Goal: Information Seeking & Learning: Learn about a topic

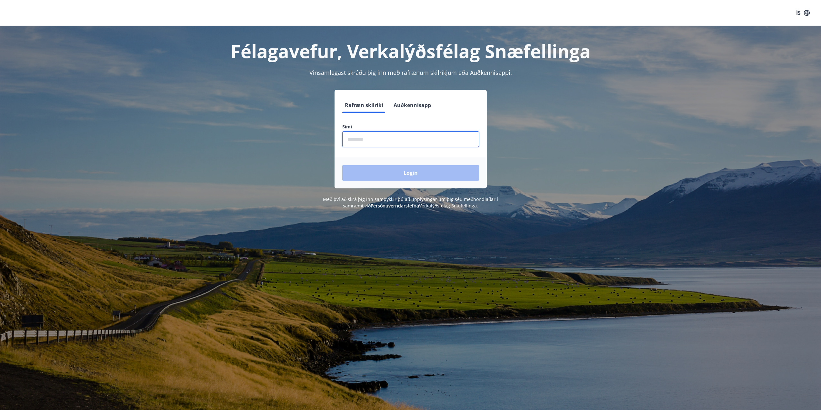
click at [359, 141] on input "phone" at bounding box center [410, 139] width 137 height 16
type input "********"
click at [388, 167] on button "Login" at bounding box center [410, 172] width 137 height 15
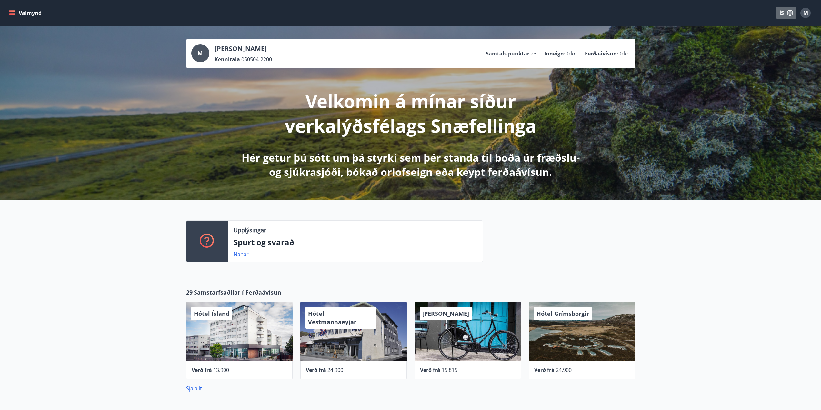
click at [782, 15] on button "ÍS" at bounding box center [786, 13] width 21 height 12
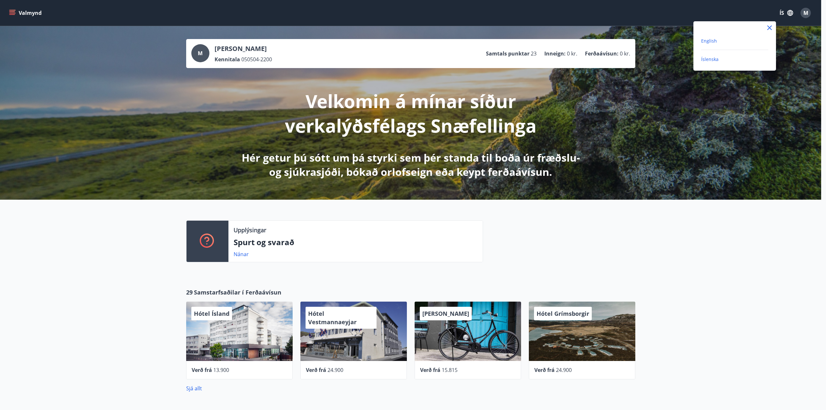
click at [702, 43] on span "English" at bounding box center [709, 41] width 16 height 6
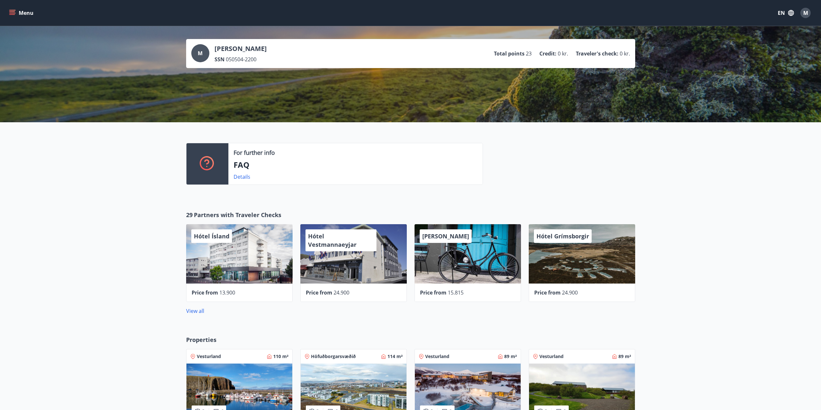
click at [790, 12] on icon "button" at bounding box center [791, 13] width 6 height 6
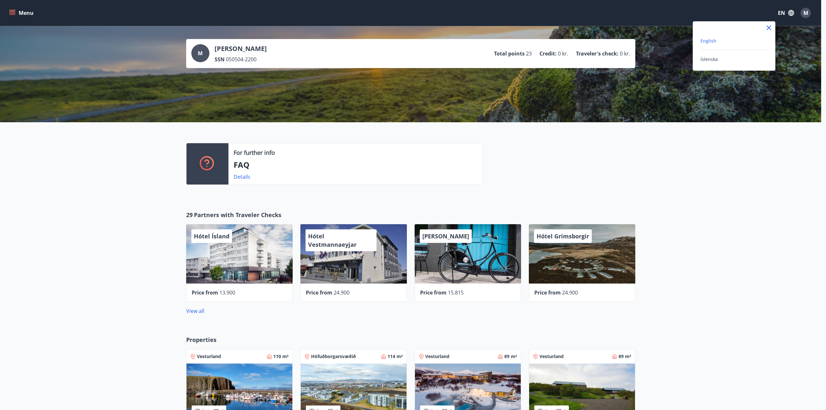
click at [695, 190] on div at bounding box center [413, 205] width 826 height 410
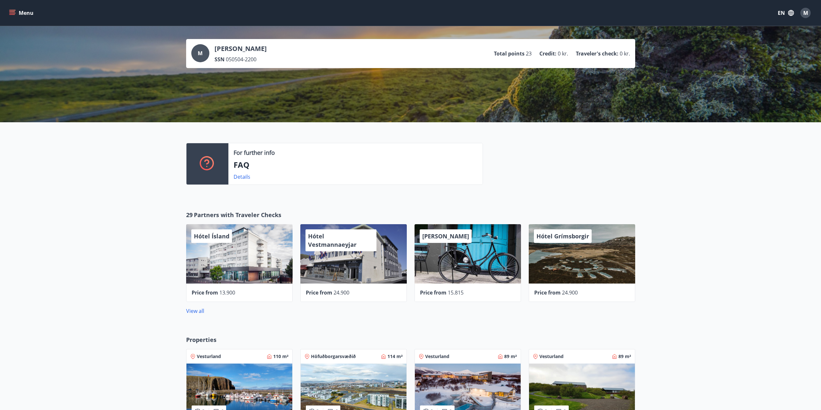
click at [18, 13] on button "Menu" at bounding box center [22, 13] width 28 height 12
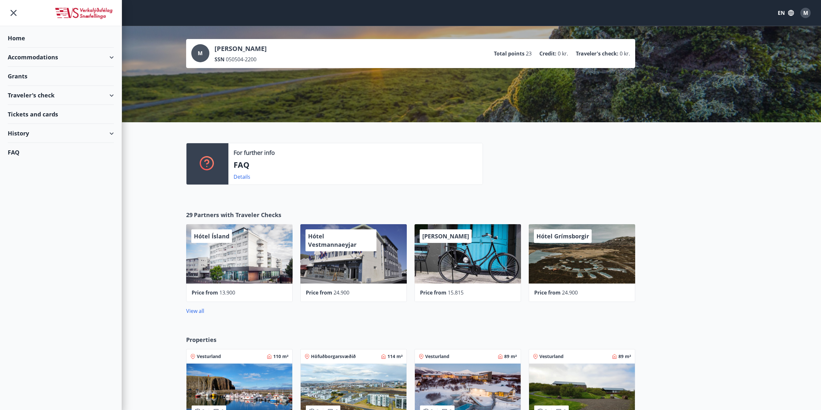
click at [94, 95] on div "Traveler's check" at bounding box center [61, 95] width 106 height 19
click at [69, 141] on div "Traveler's check refund" at bounding box center [61, 139] width 96 height 14
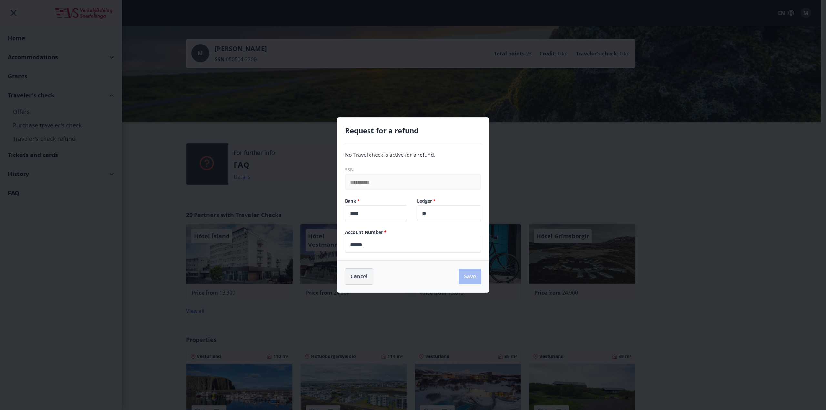
click at [353, 276] on button "Cancel" at bounding box center [359, 276] width 28 height 16
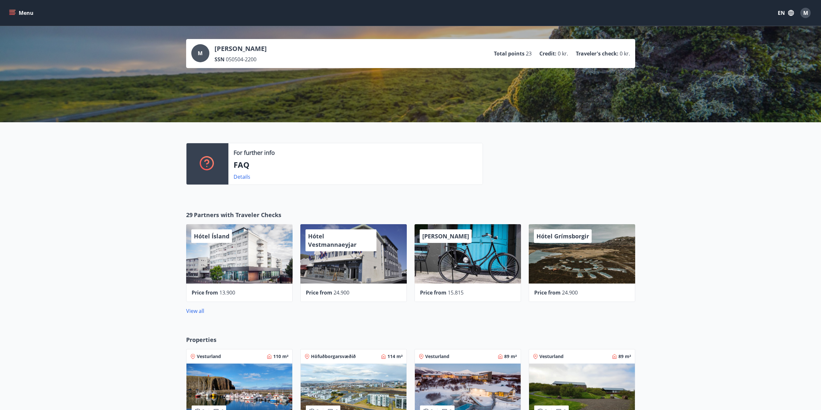
click at [12, 13] on icon "menu" at bounding box center [12, 13] width 7 height 1
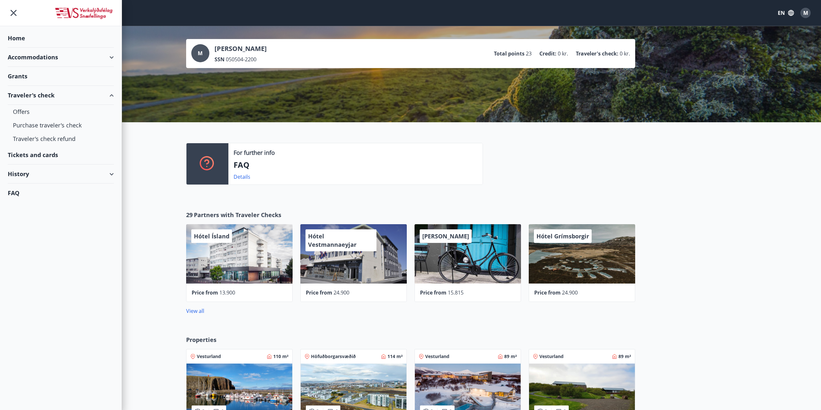
click at [58, 60] on div "Accommodations" at bounding box center [61, 57] width 106 height 19
click at [62, 60] on div "Accommodations" at bounding box center [61, 57] width 106 height 19
click at [35, 48] on div "Grants" at bounding box center [61, 38] width 106 height 19
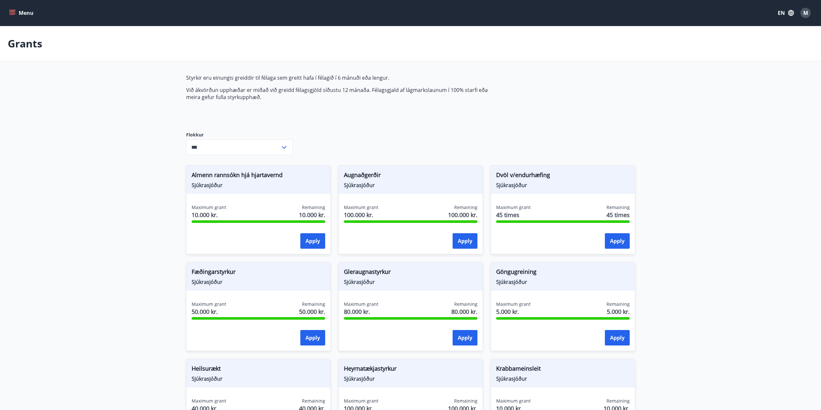
click at [268, 143] on input "***" at bounding box center [233, 147] width 94 height 16
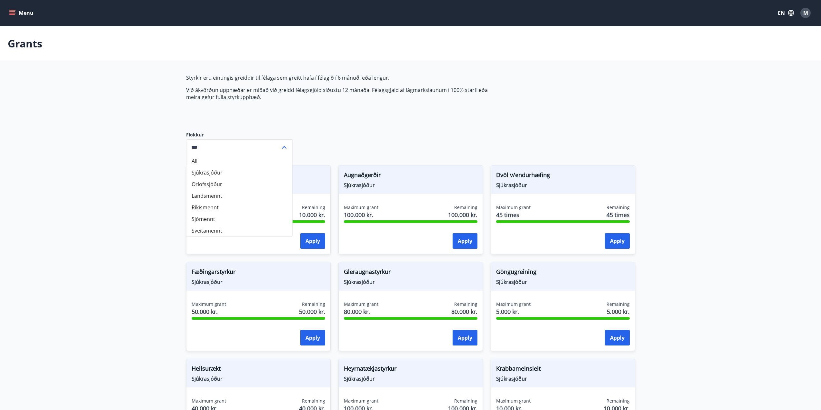
click at [201, 183] on li "Orlofssjóður" at bounding box center [239, 184] width 106 height 12
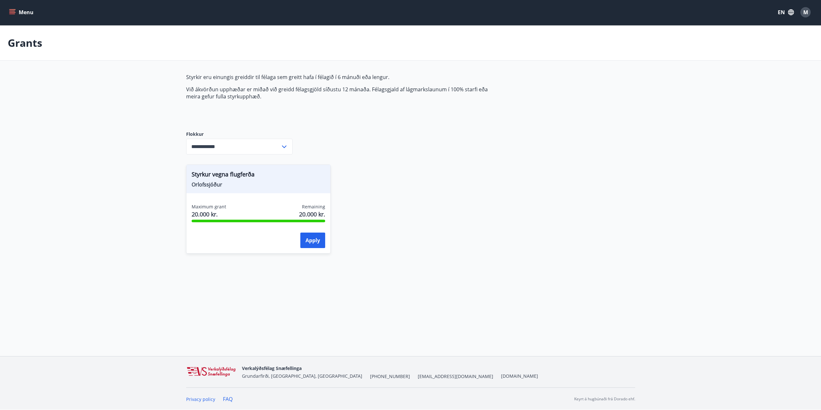
scroll to position [1, 0]
click at [215, 150] on input "**********" at bounding box center [233, 146] width 94 height 16
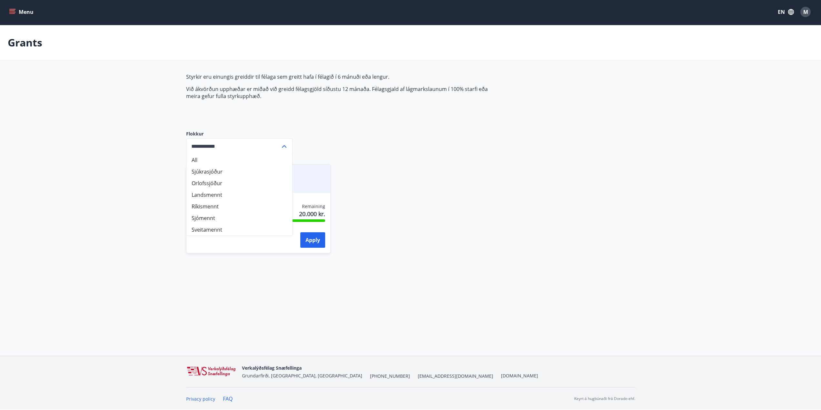
click at [205, 193] on li "Landsmennt" at bounding box center [239, 195] width 106 height 12
type input "**********"
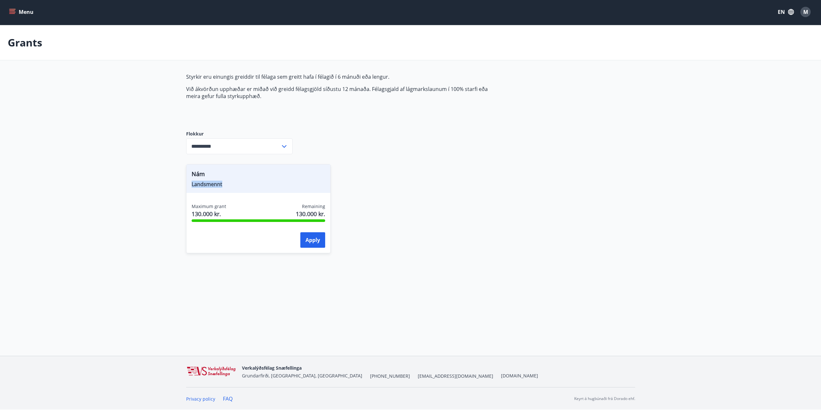
drag, startPoint x: 221, startPoint y: 185, endPoint x: 189, endPoint y: 185, distance: 32.2
click at [189, 185] on div "Nám Landsmennt" at bounding box center [258, 178] width 144 height 28
copy span "Landsmennt"
drag, startPoint x: 204, startPoint y: 173, endPoint x: 191, endPoint y: 173, distance: 12.9
click at [191, 173] on div "Nám Landsmennt" at bounding box center [258, 178] width 144 height 28
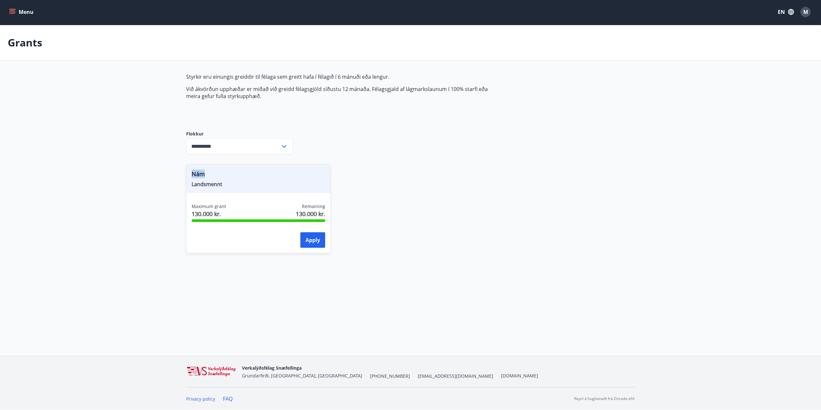
copy span "Nám"
click at [123, 133] on main "**********" at bounding box center [410, 143] width 821 height 236
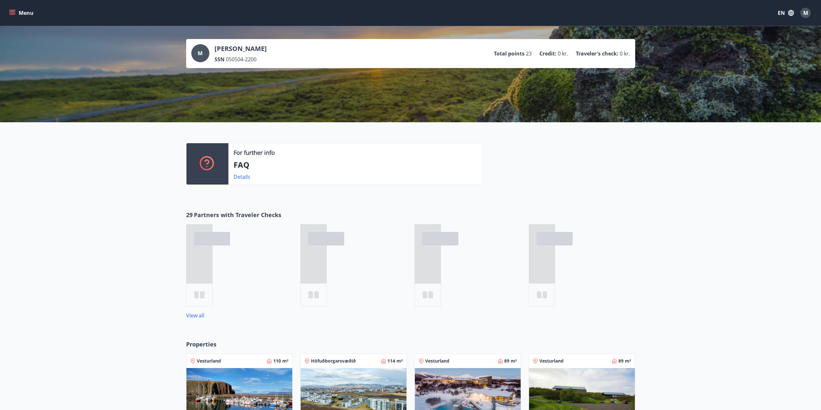
click at [24, 14] on button "Menu" at bounding box center [22, 13] width 28 height 12
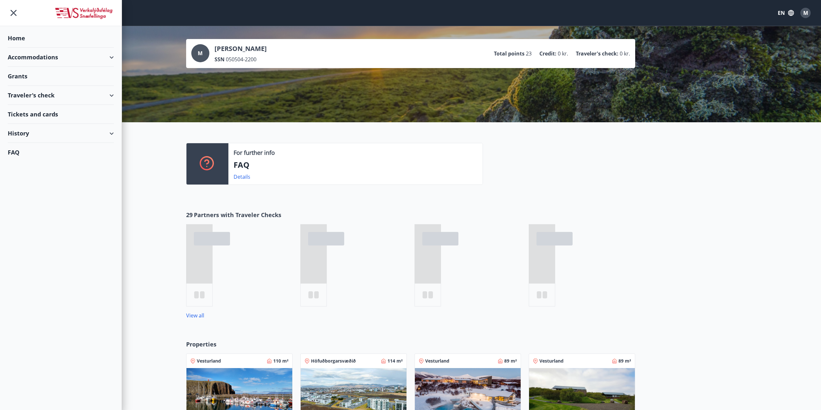
click at [39, 55] on div "Accommodations" at bounding box center [61, 57] width 106 height 19
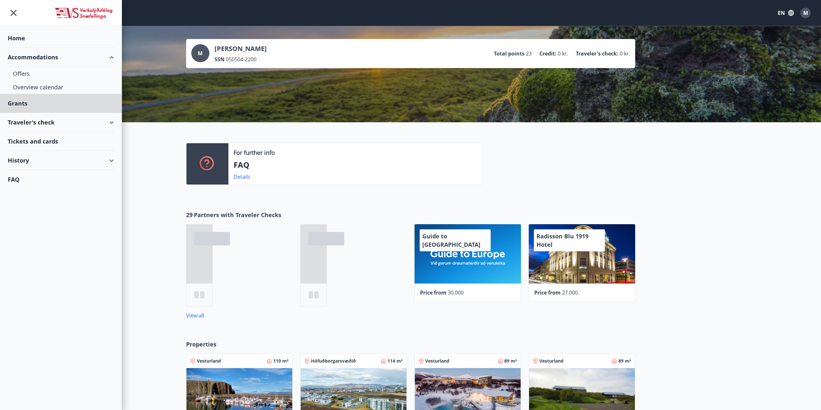
click at [42, 32] on div "Home" at bounding box center [61, 38] width 106 height 19
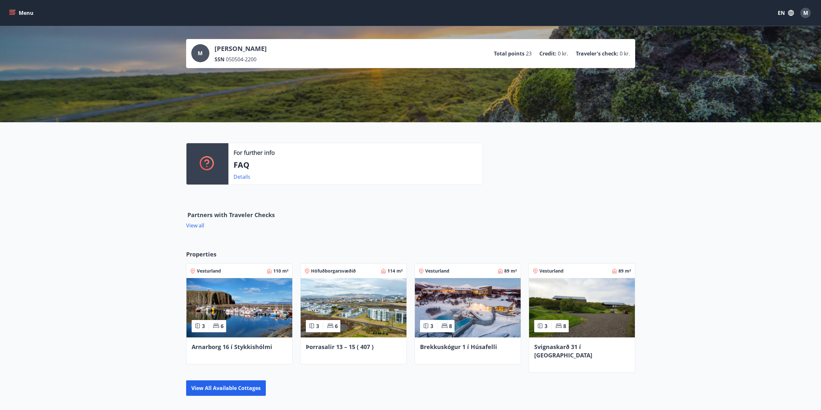
click at [25, 13] on button "Menu" at bounding box center [22, 13] width 28 height 12
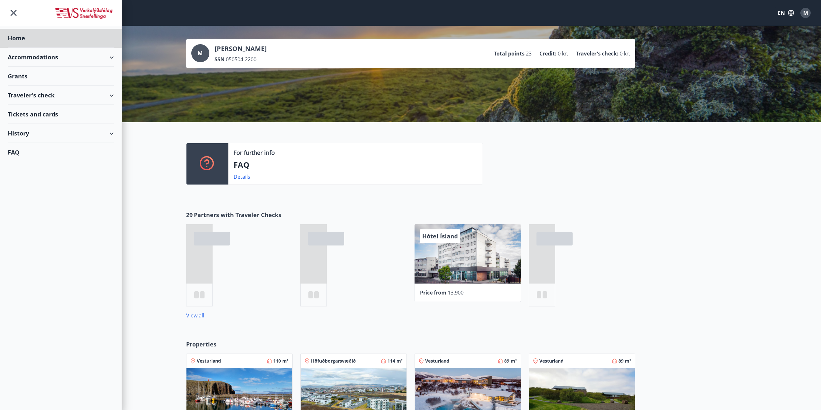
click at [56, 48] on div "Grants" at bounding box center [61, 38] width 106 height 19
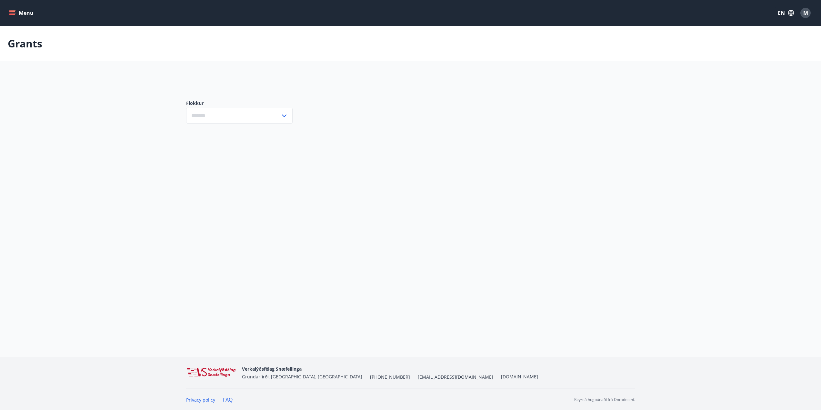
type input "***"
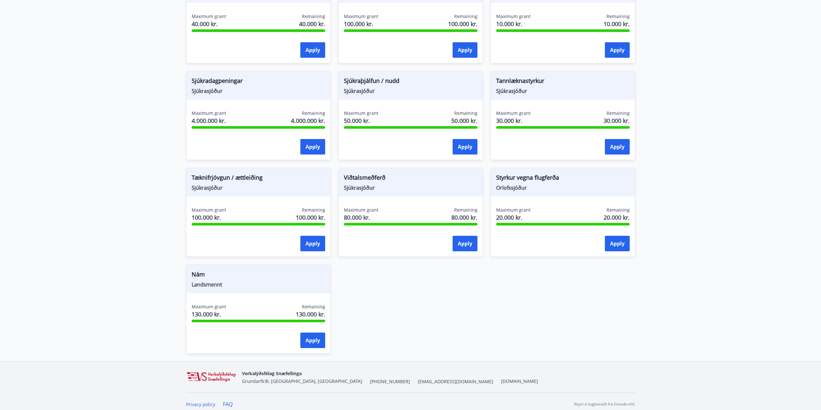
scroll to position [387, 0]
